Goal: Check status: Check status

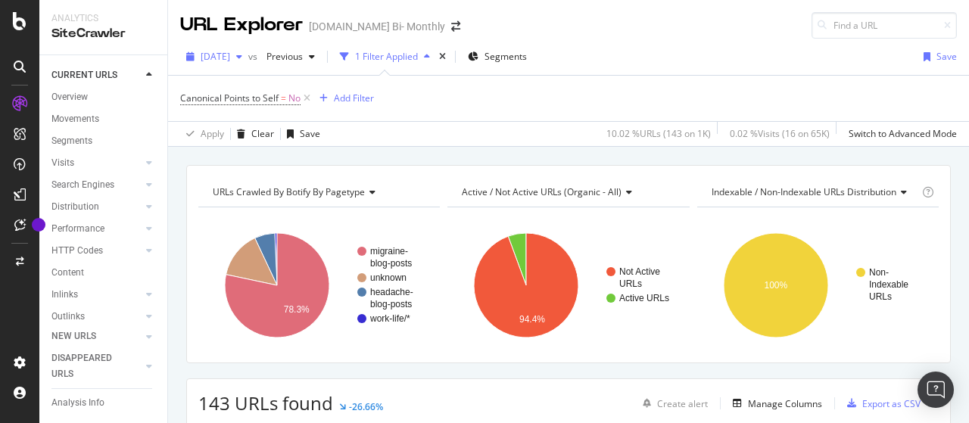
click at [230, 55] on span "[DATE]" at bounding box center [216, 56] width 30 height 13
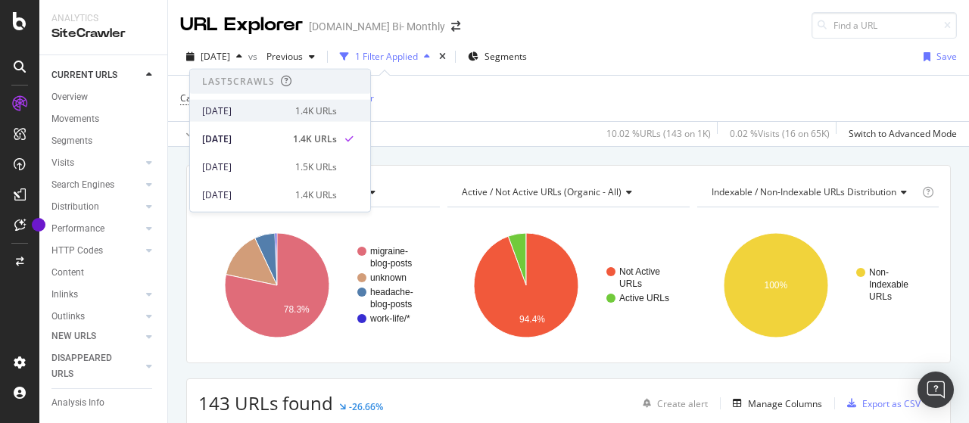
click at [270, 107] on div "[DATE]" at bounding box center [244, 111] width 84 height 14
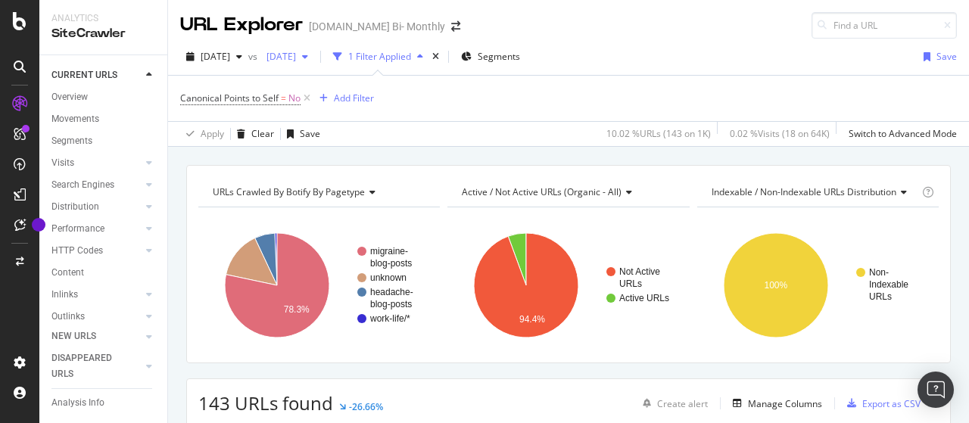
click at [296, 60] on span "[DATE]" at bounding box center [278, 56] width 36 height 13
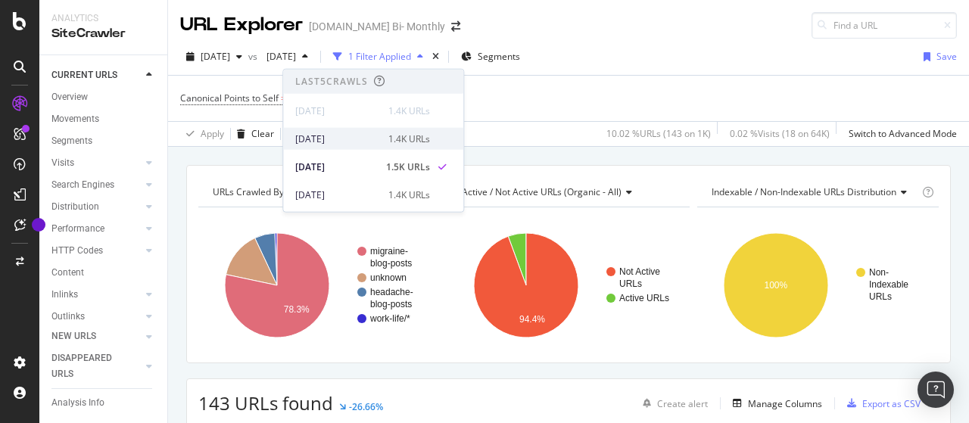
click at [364, 140] on div "[DATE]" at bounding box center [337, 139] width 84 height 14
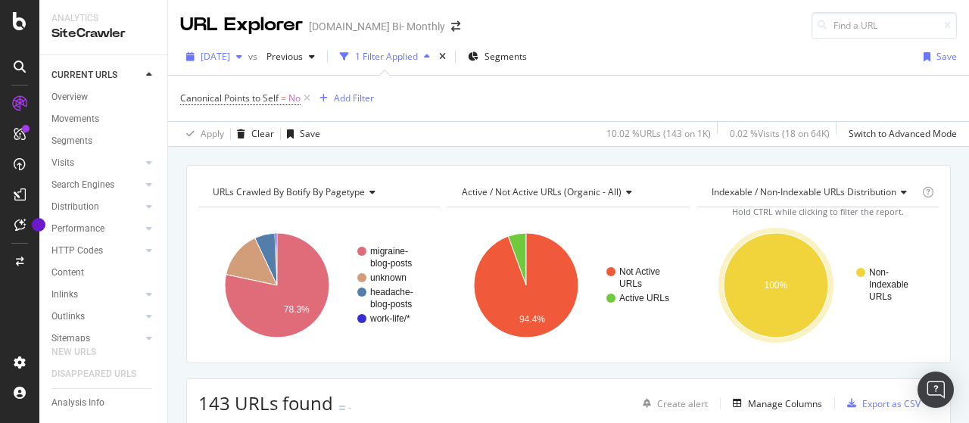
click at [248, 50] on div "[DATE]" at bounding box center [214, 56] width 68 height 23
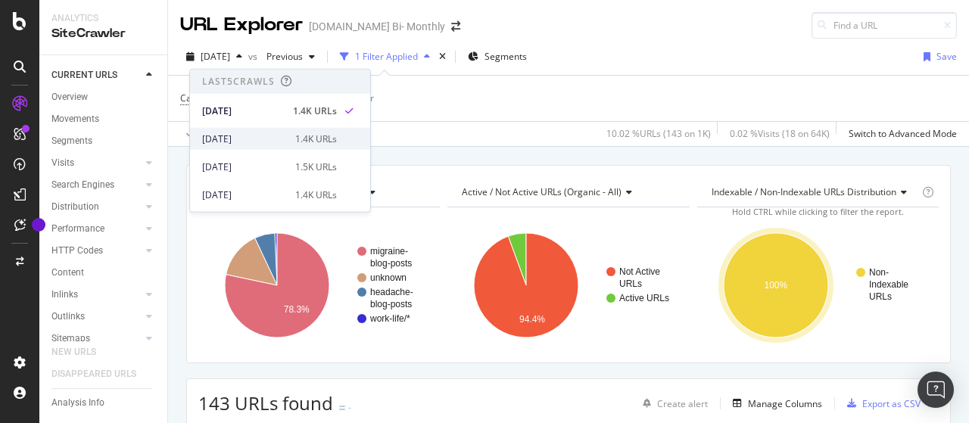
click at [274, 136] on div "[DATE]" at bounding box center [244, 139] width 84 height 14
